Goal: Task Accomplishment & Management: Use online tool/utility

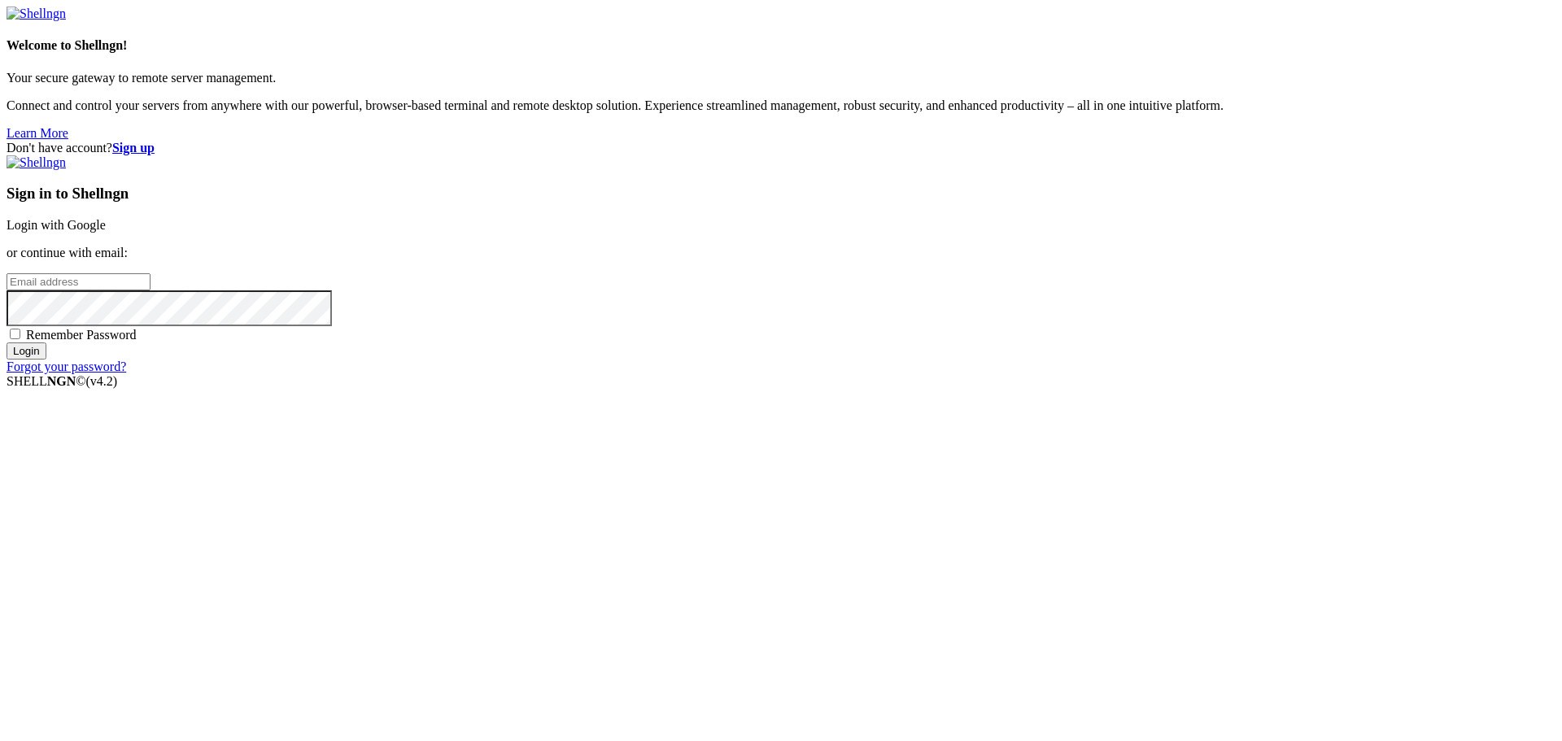
type input "root-10-0-128-130"
click at [106, 232] on link "Login with Google" at bounding box center [56, 225] width 99 height 14
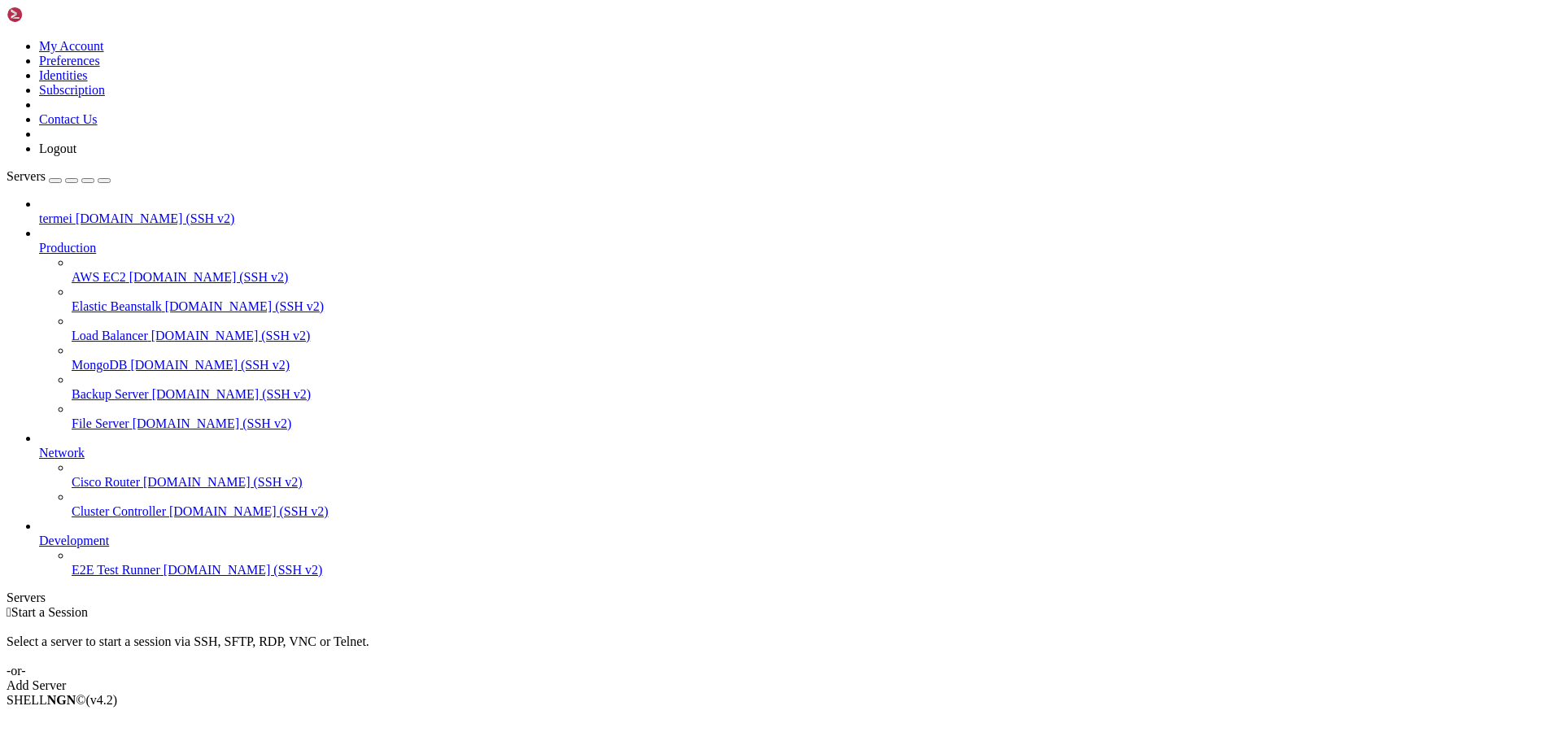
click at [852, 678] on link "Add Server" at bounding box center [781, 685] width 1549 height 15
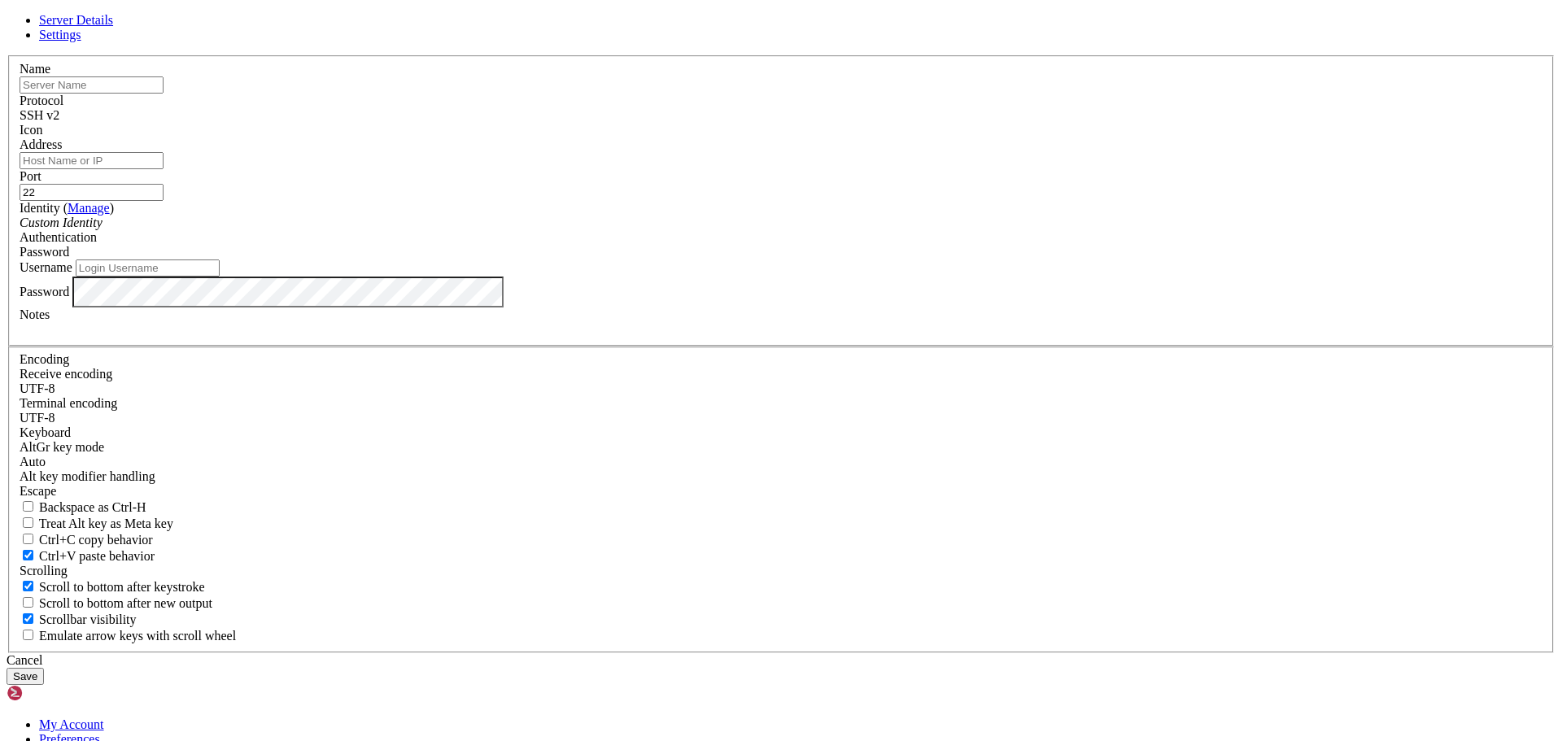
type input "root-10-0-128-130"
click at [163, 169] on input "Address" at bounding box center [92, 160] width 144 height 17
click at [163, 94] on input "tre i gotchut" at bounding box center [92, 84] width 144 height 17
type input "tre i gotchu"
click at [163, 169] on input "Address" at bounding box center [92, 160] width 144 height 17
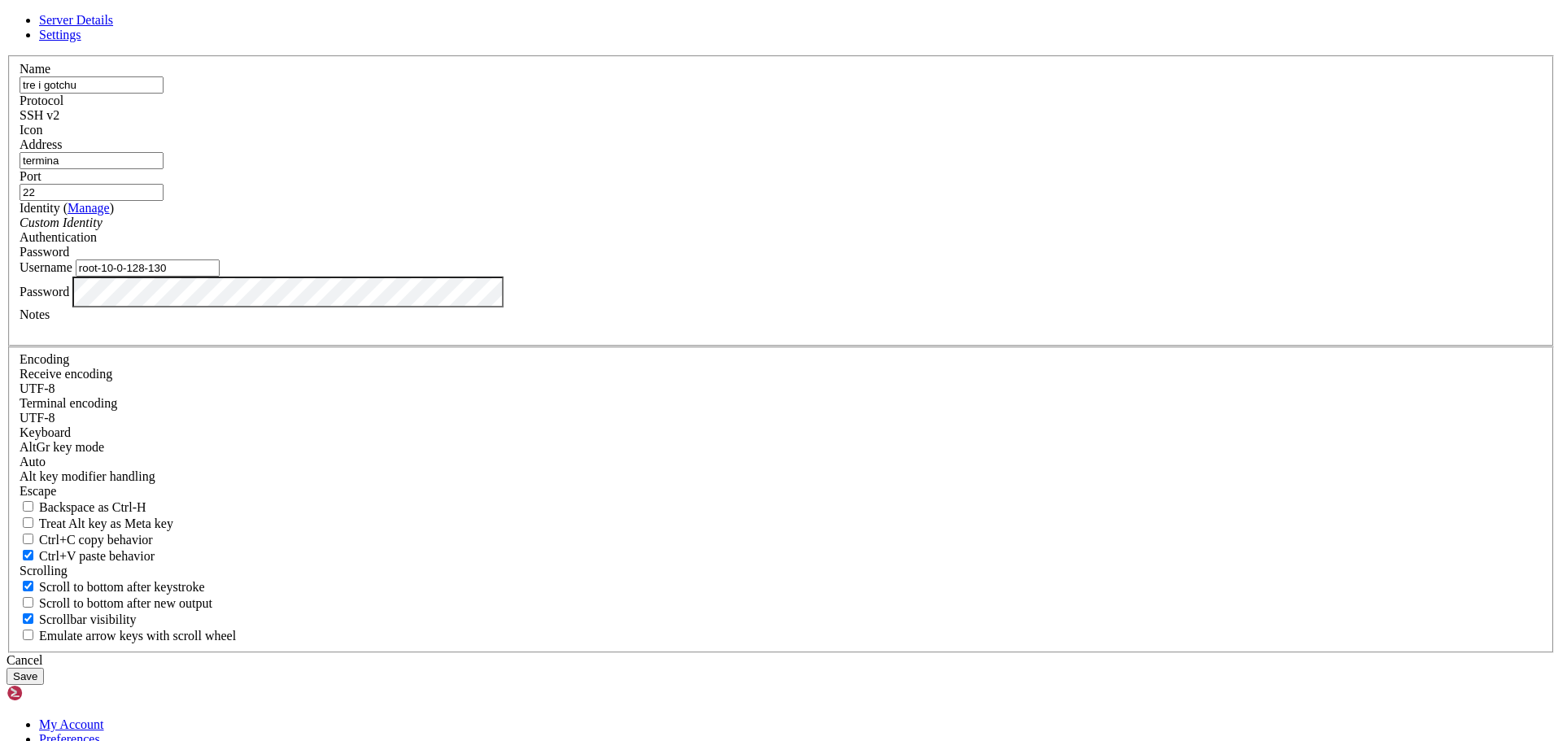
type input "[DOMAIN_NAME]"
click at [163, 201] on input "22" at bounding box center [92, 192] width 144 height 17
type input "2"
type input "1260"
click at [220, 277] on input "root-10-0-128-130" at bounding box center [148, 267] width 144 height 17
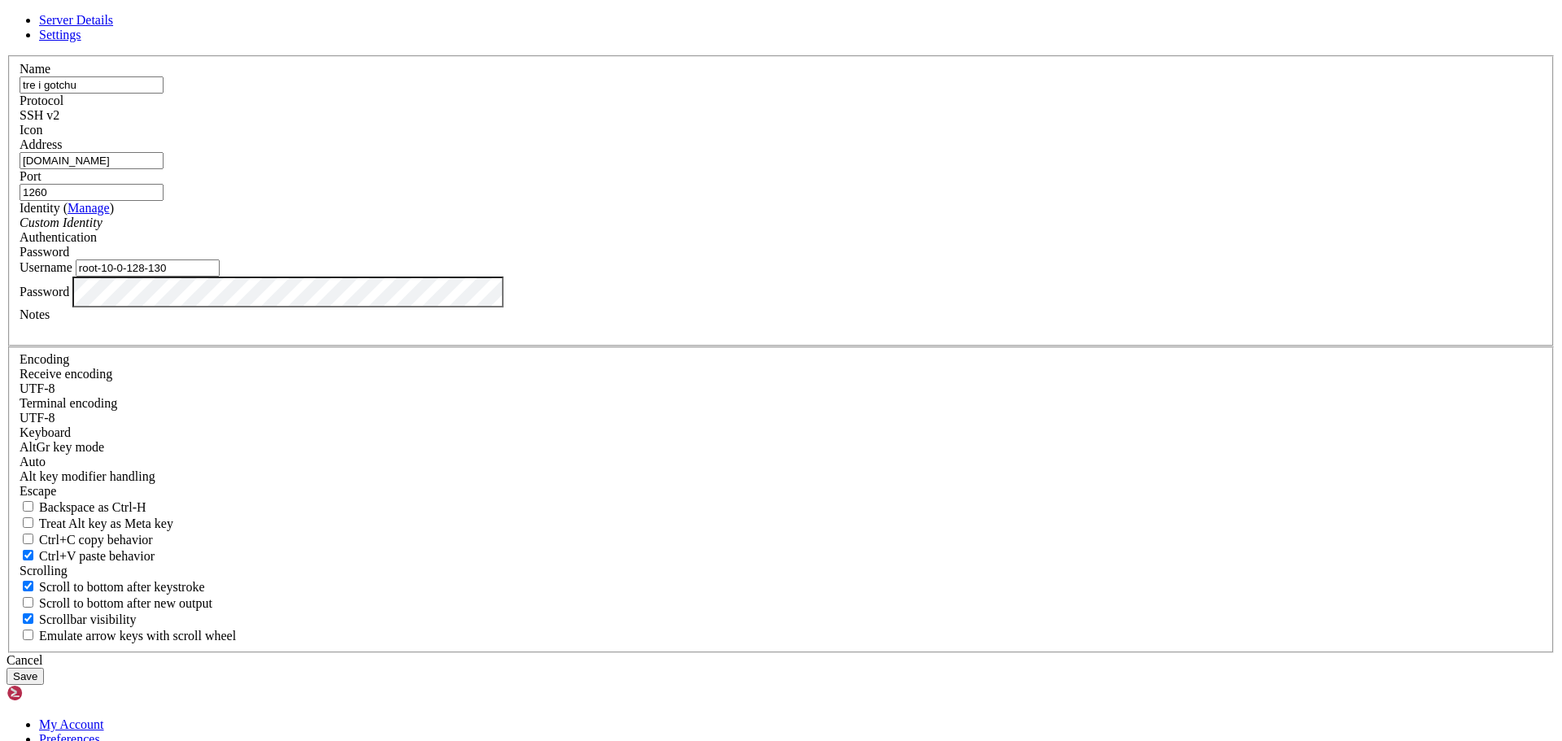
paste input "root-10-6-0-12"
type input "root-10-6-0-12"
click at [44, 668] on button "Save" at bounding box center [25, 676] width 37 height 17
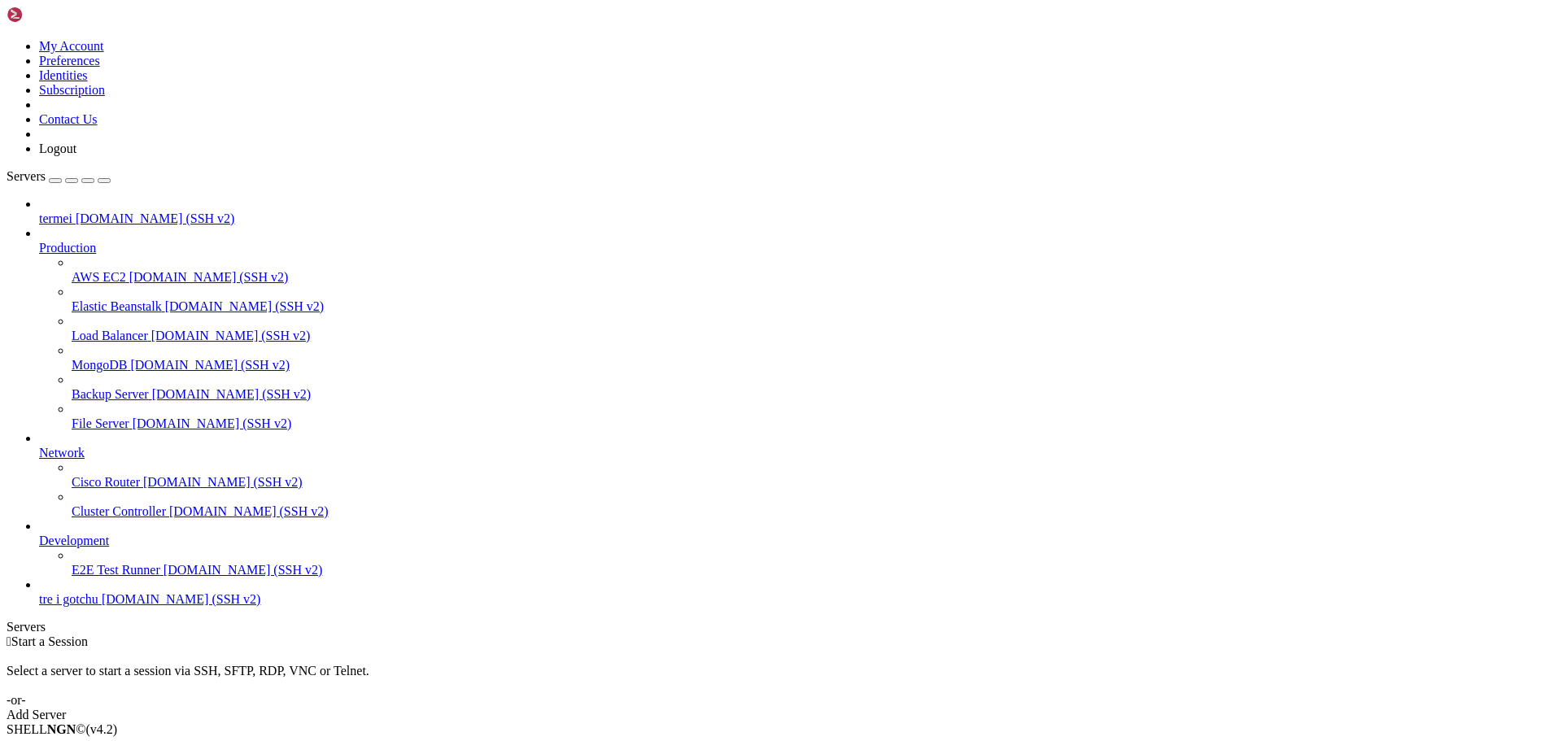
click at [634, 634] on div " Start a Session Select a server to start a session via SSH, SFTP, RDP, VNC or…" at bounding box center [781, 678] width 1549 height 88
click at [153, 606] on span "[DOMAIN_NAME] (SSH v2)" at bounding box center [181, 599] width 159 height 14
click at [102, 606] on span "[DOMAIN_NAME] (SSH v2)" at bounding box center [181, 599] width 159 height 14
click at [98, 606] on span "tre i gotchu" at bounding box center [68, 599] width 59 height 14
